Goal: Find specific page/section: Find specific page/section

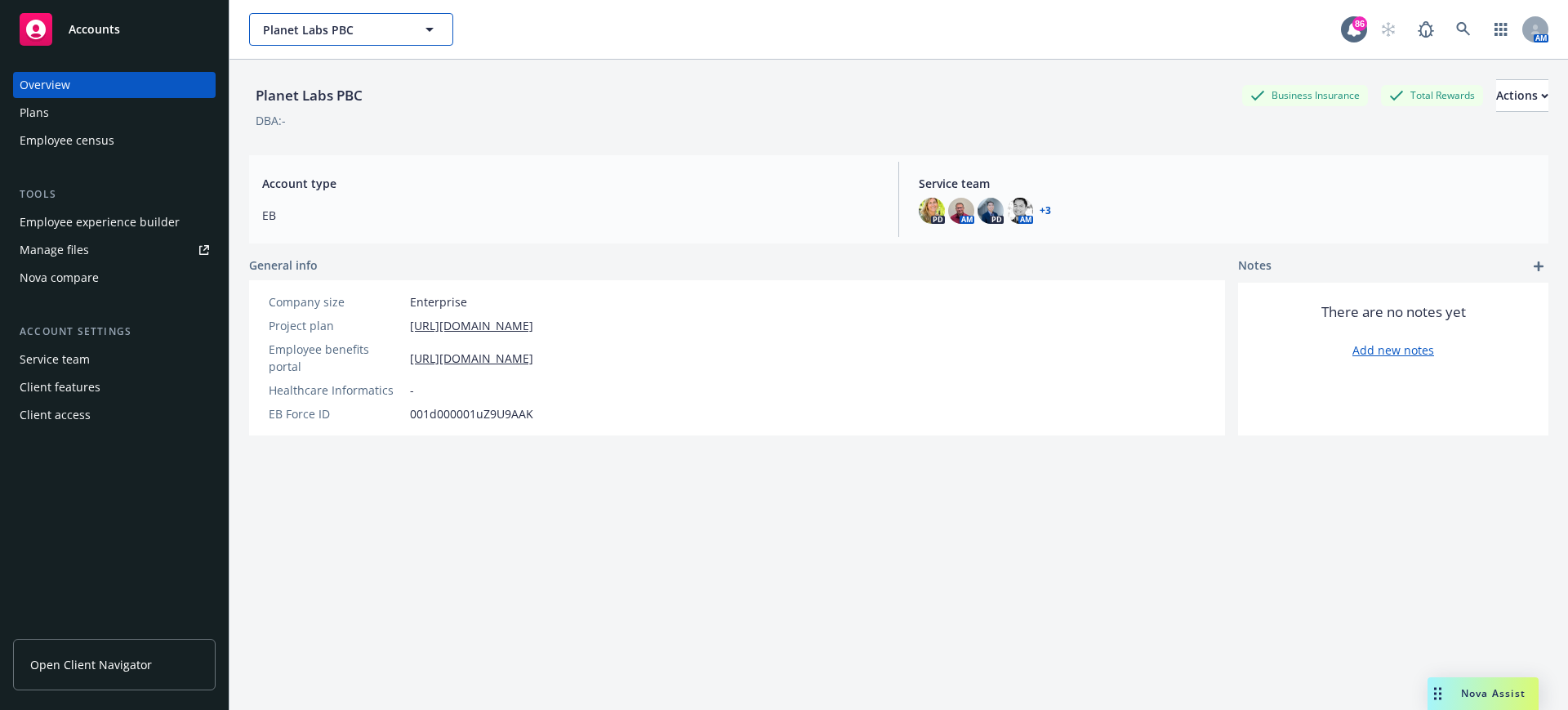
click at [329, 41] on button "Planet Labs PBC" at bounding box center [351, 30] width 205 height 33
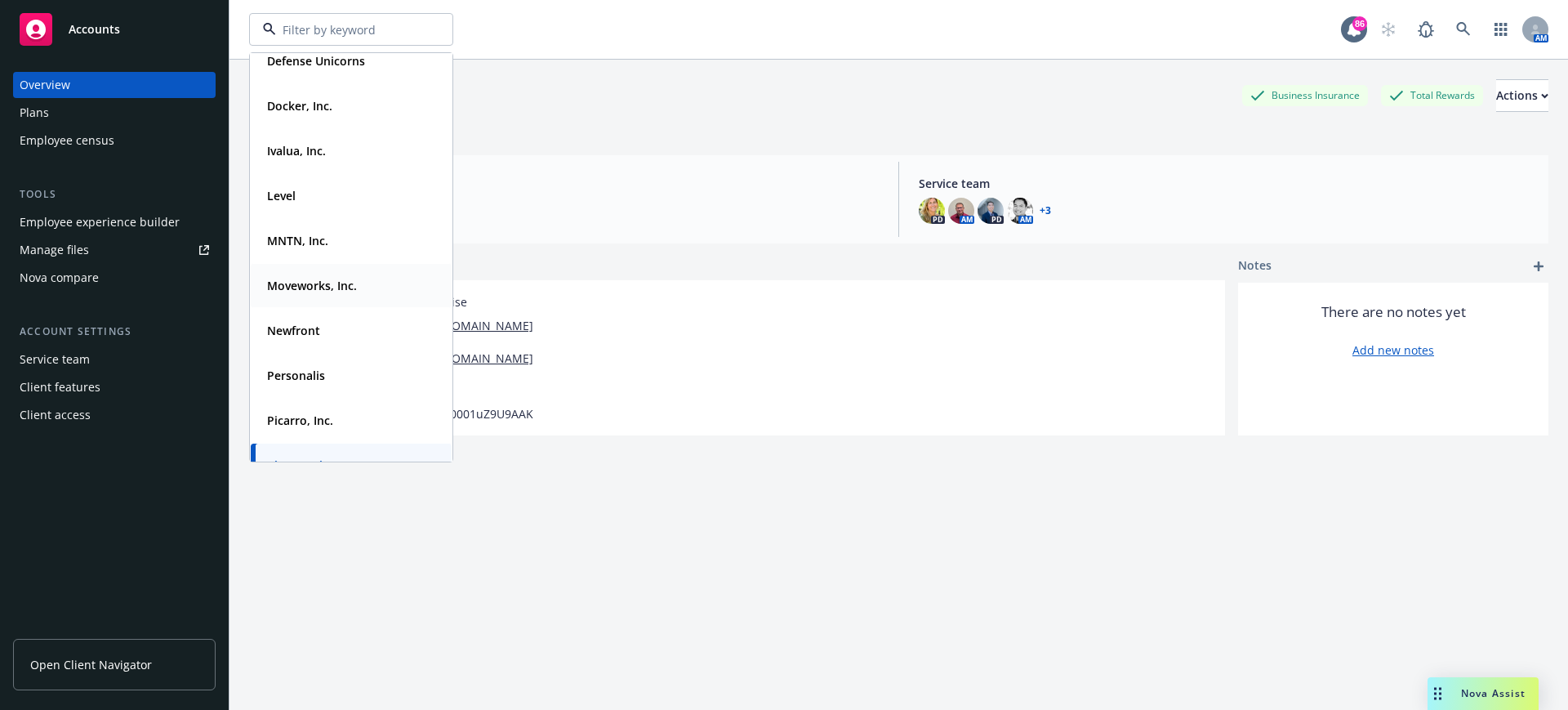
scroll to position [408, 0]
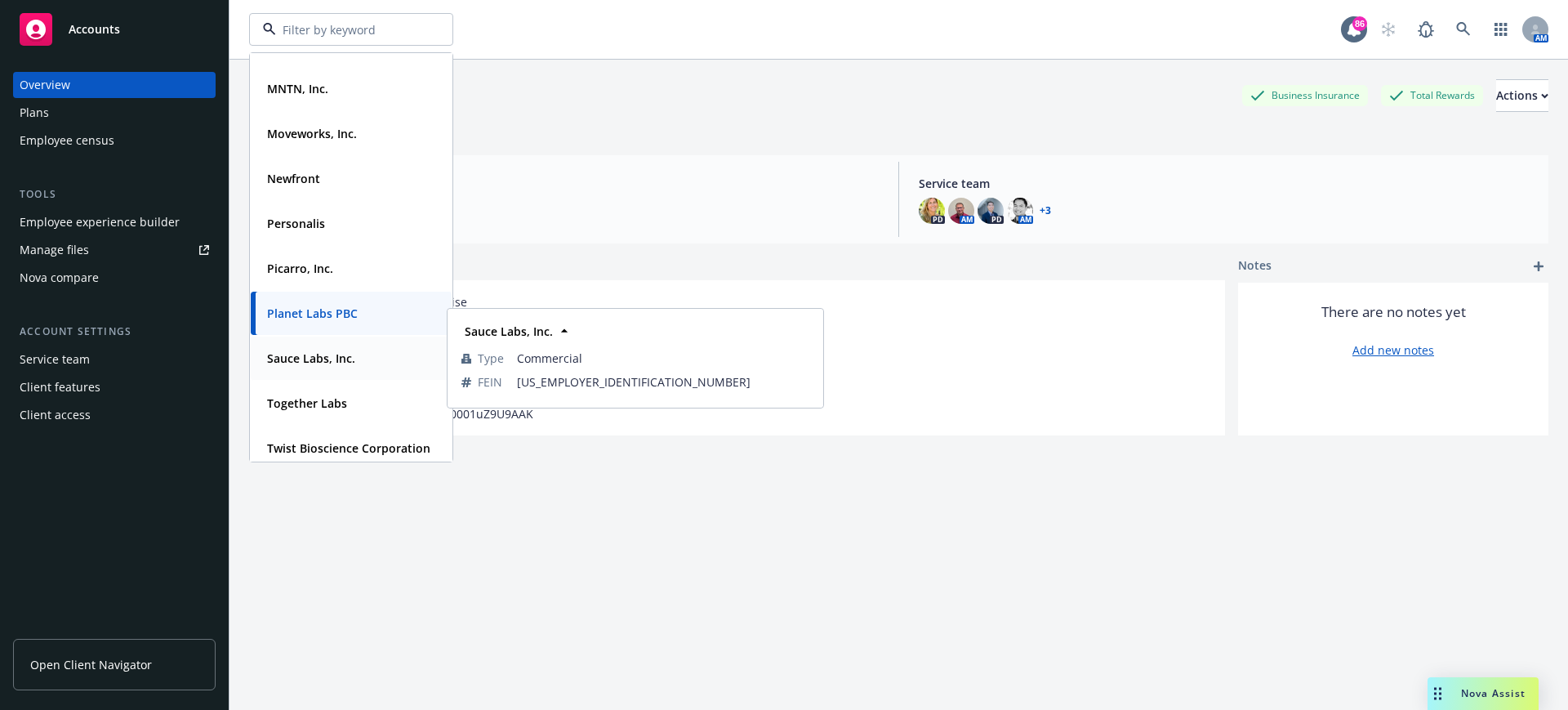
click at [297, 358] on strong "Sauce Labs, Inc." at bounding box center [311, 358] width 88 height 15
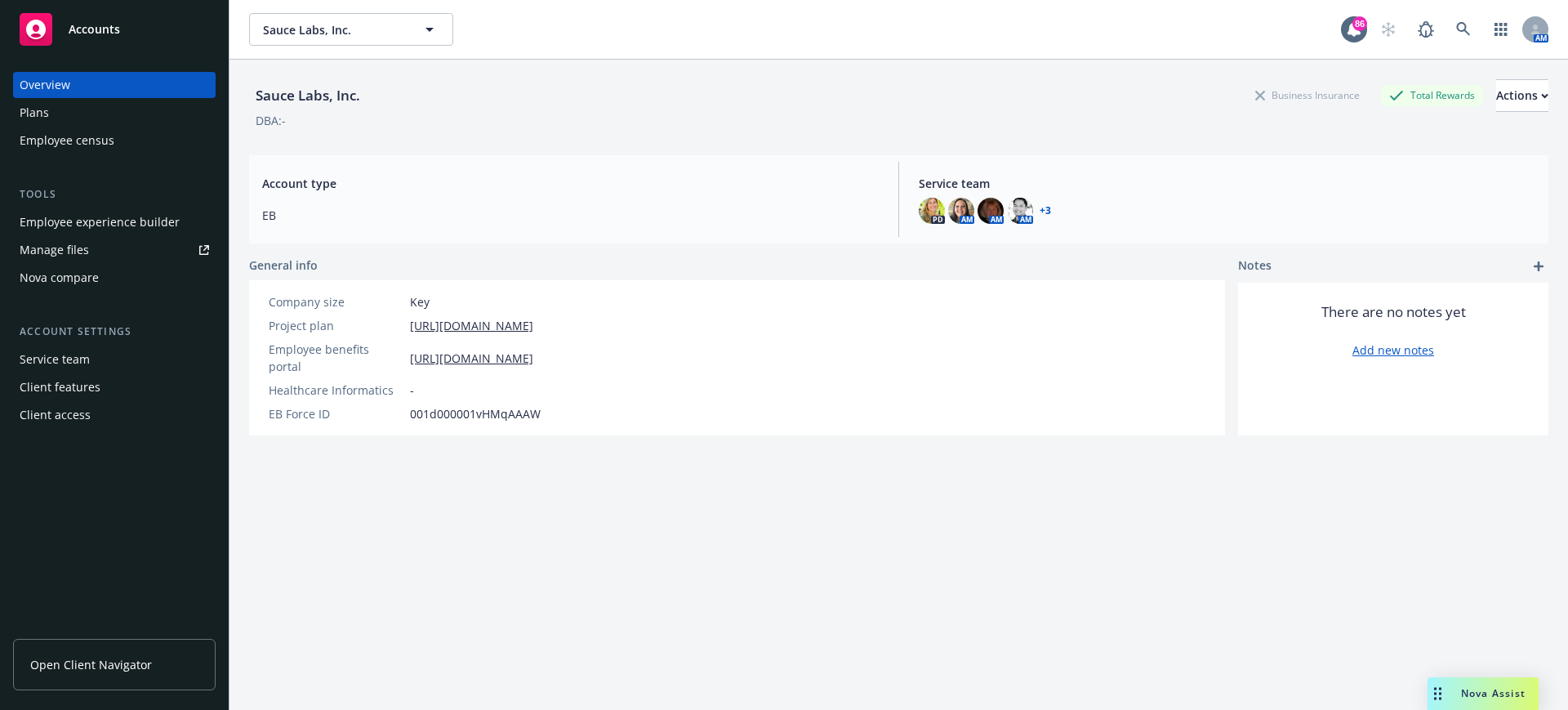
click at [73, 111] on div "Plans" at bounding box center [113, 112] width 189 height 26
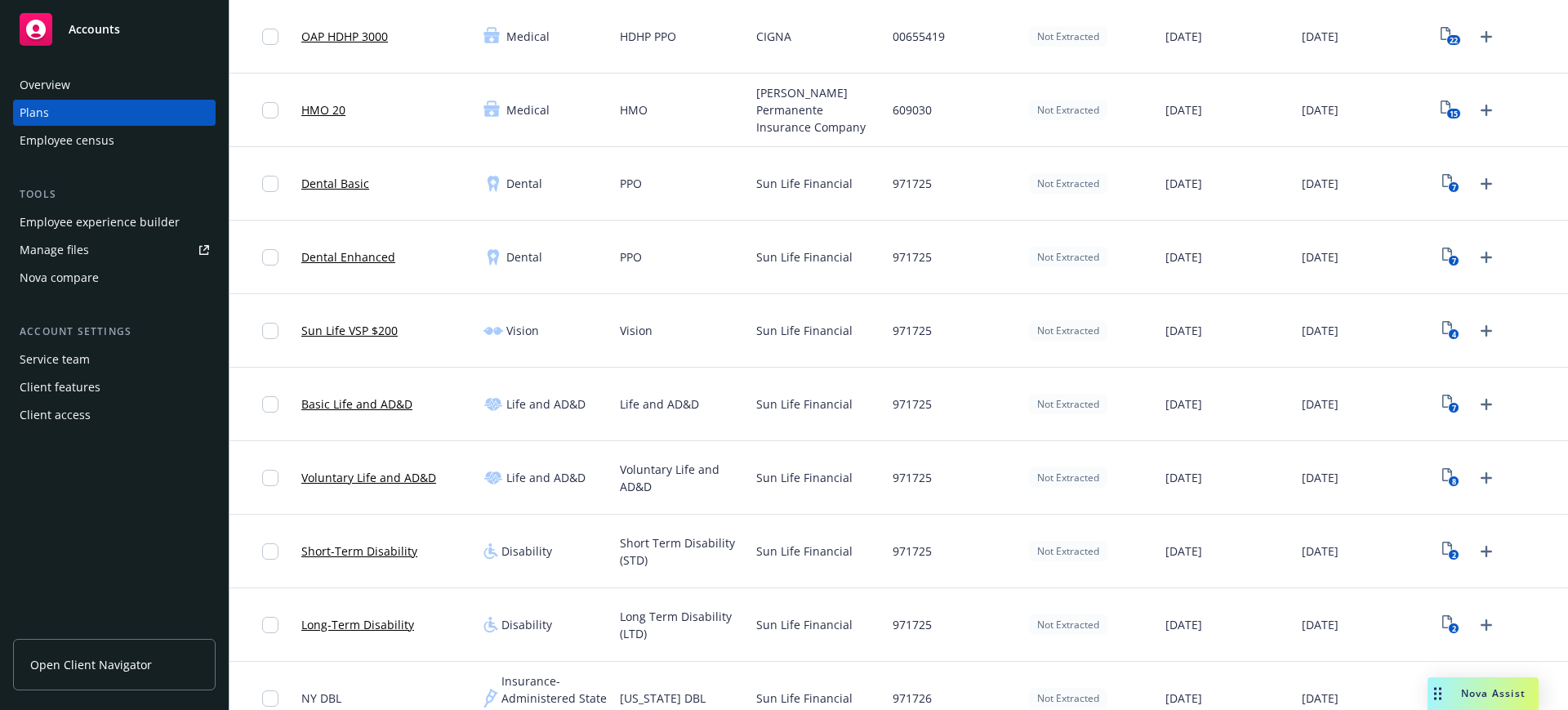
scroll to position [510, 0]
